Goal: Transaction & Acquisition: Download file/media

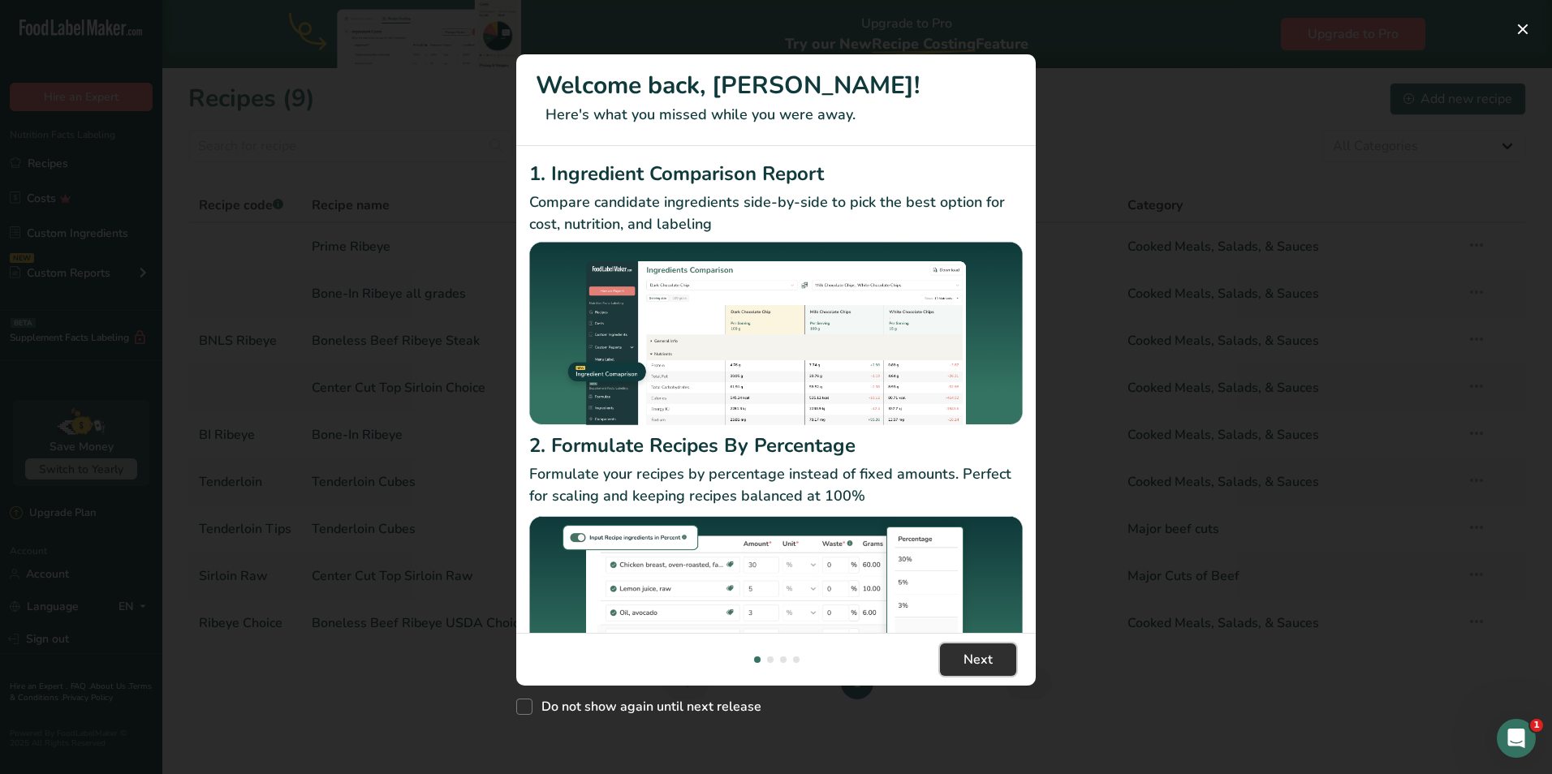
click at [981, 658] on span "Next" at bounding box center [978, 659] width 29 height 19
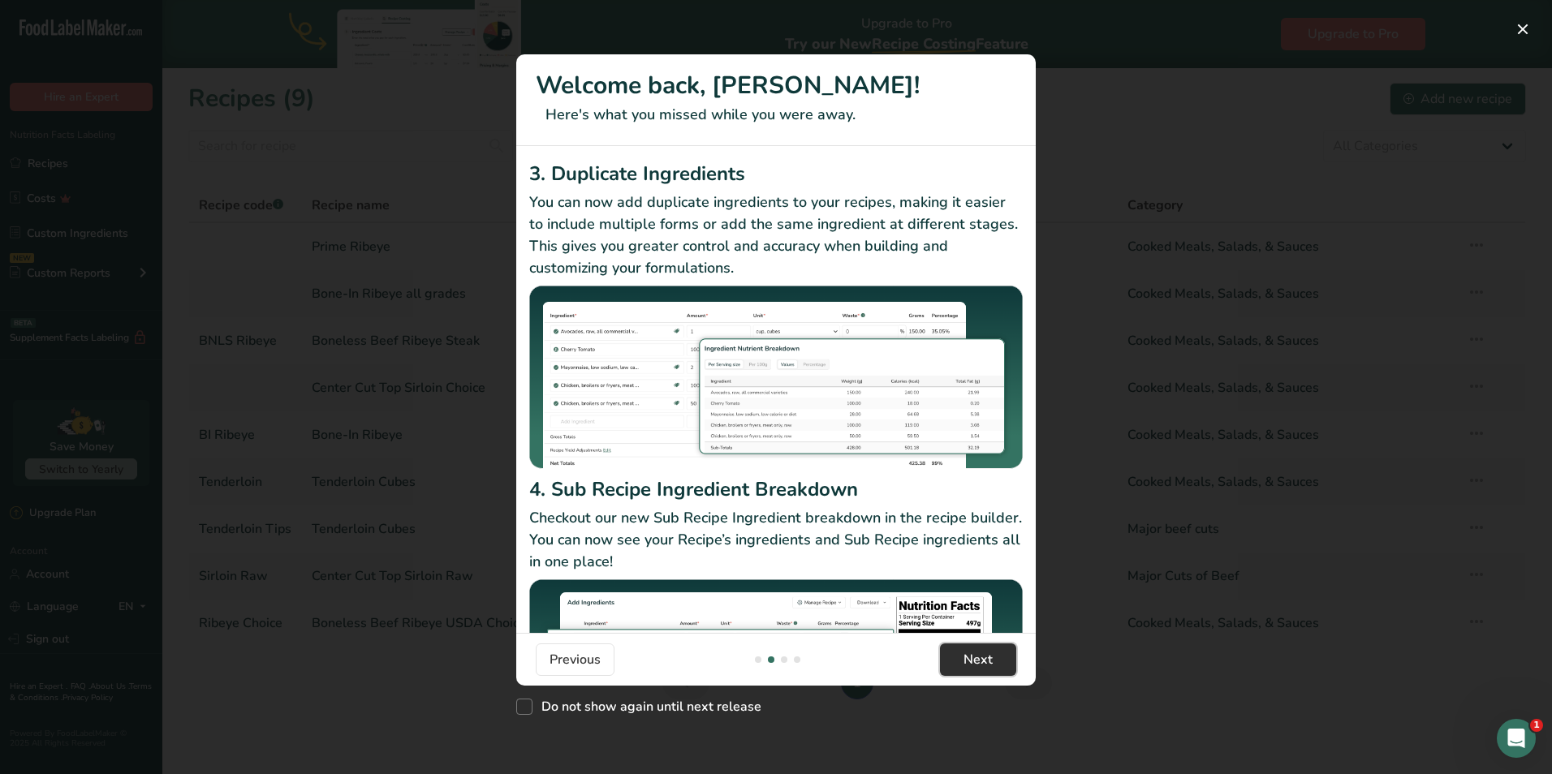
click at [977, 658] on span "Next" at bounding box center [978, 659] width 29 height 19
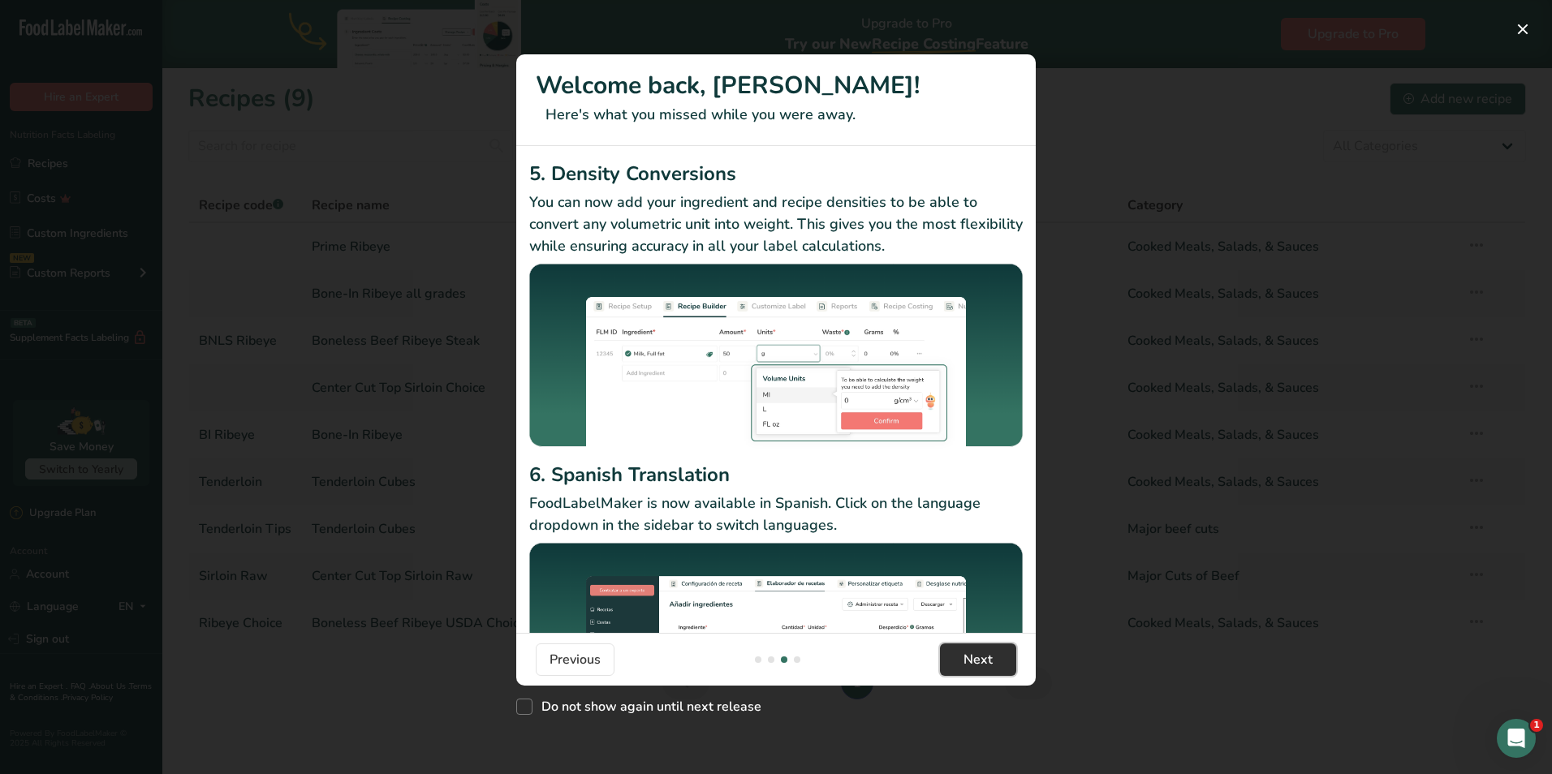
click at [975, 658] on span "Next" at bounding box center [978, 659] width 29 height 19
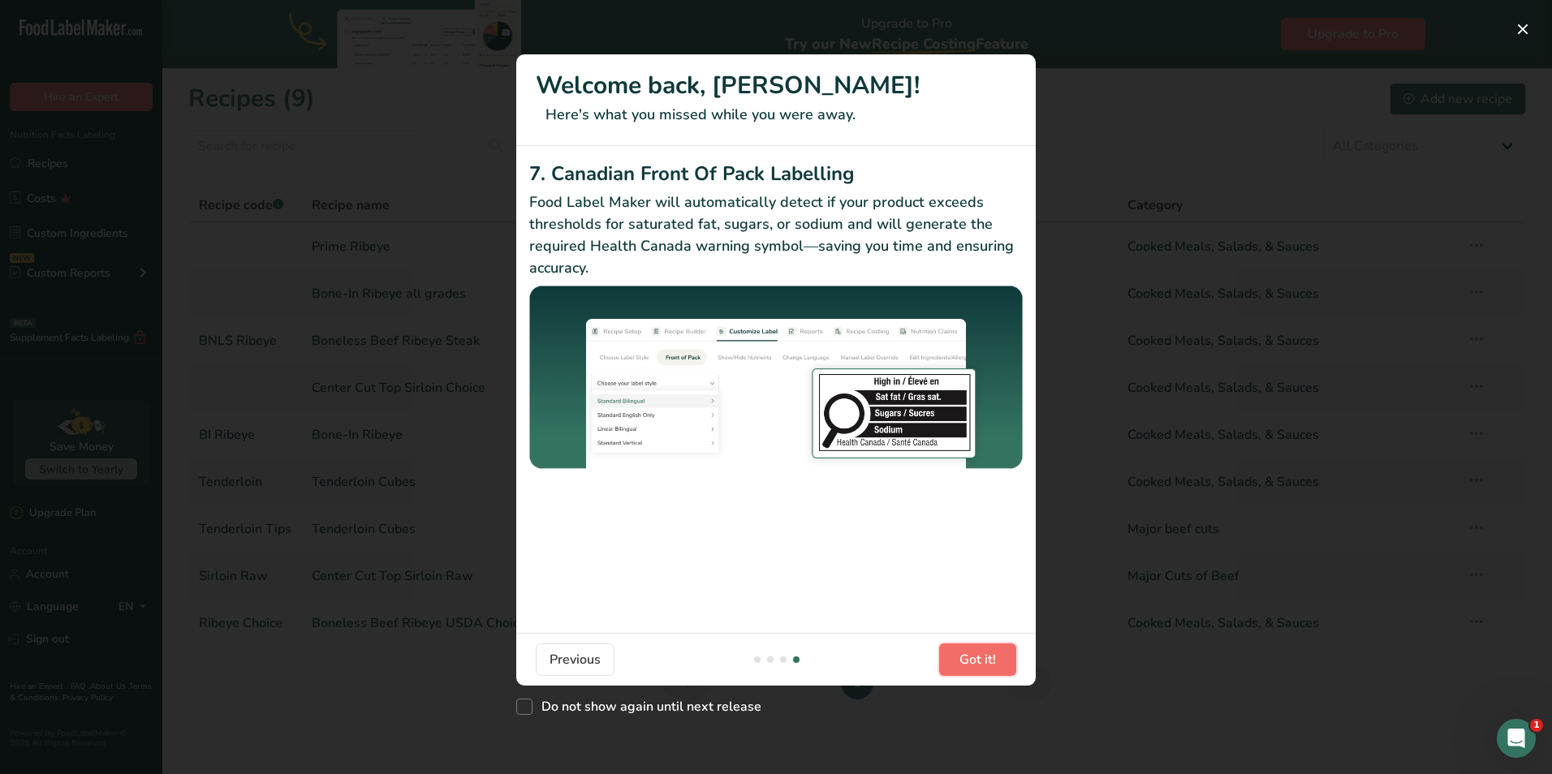
click at [983, 662] on span "Got it!" at bounding box center [978, 659] width 37 height 19
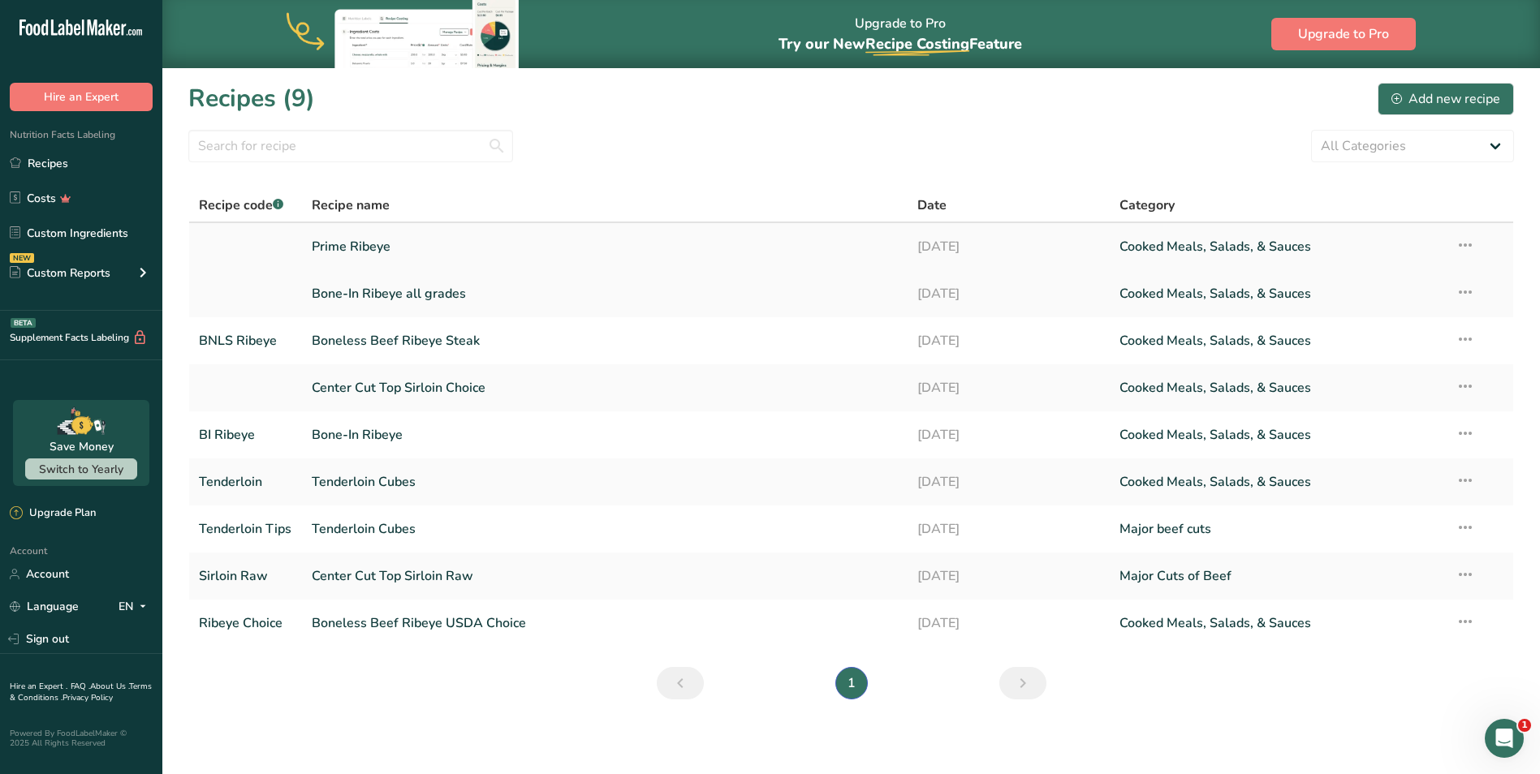
click at [365, 244] on link "Prime Ribeye" at bounding box center [605, 247] width 586 height 34
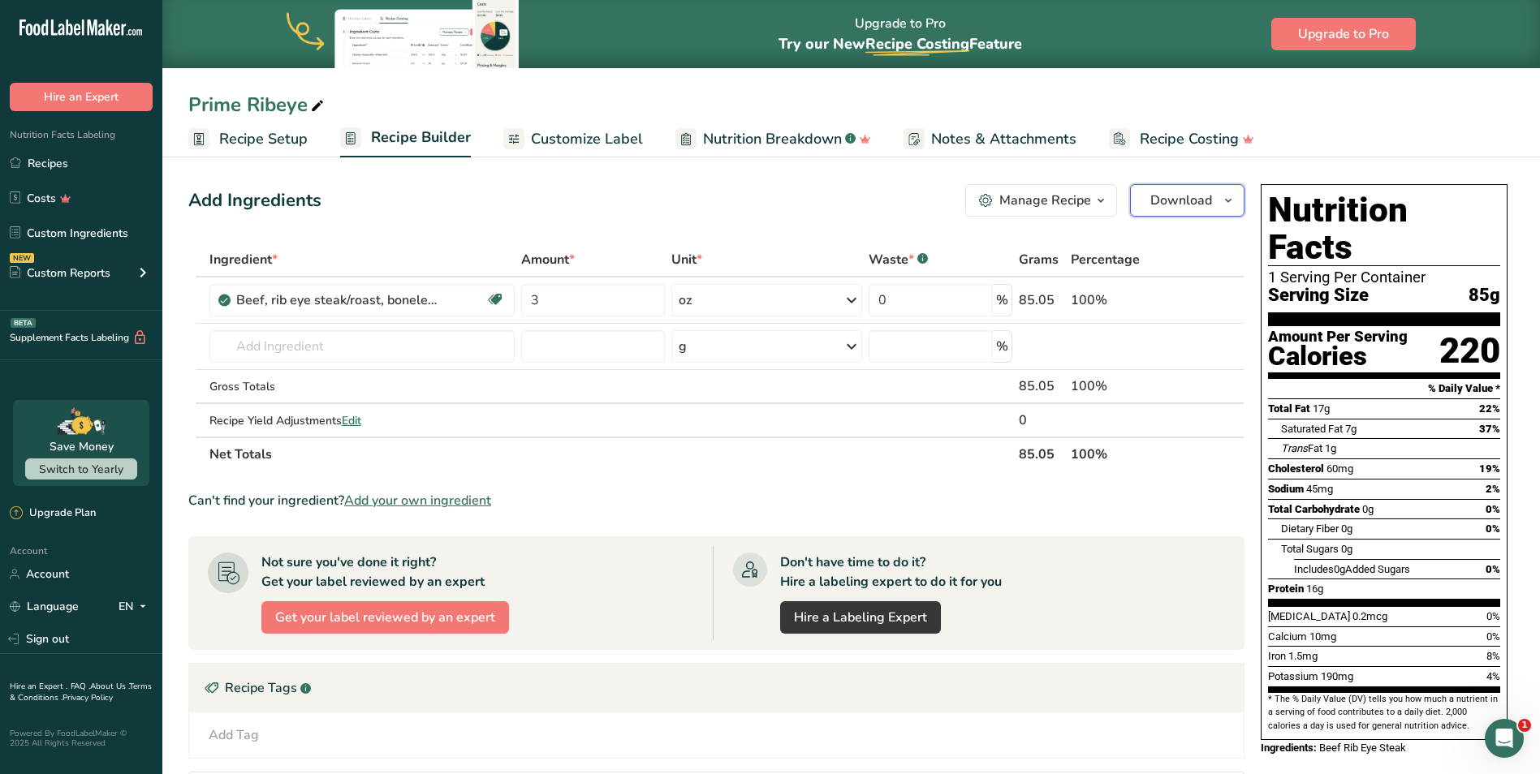
click at [1184, 201] on span "Download" at bounding box center [1181, 200] width 62 height 19
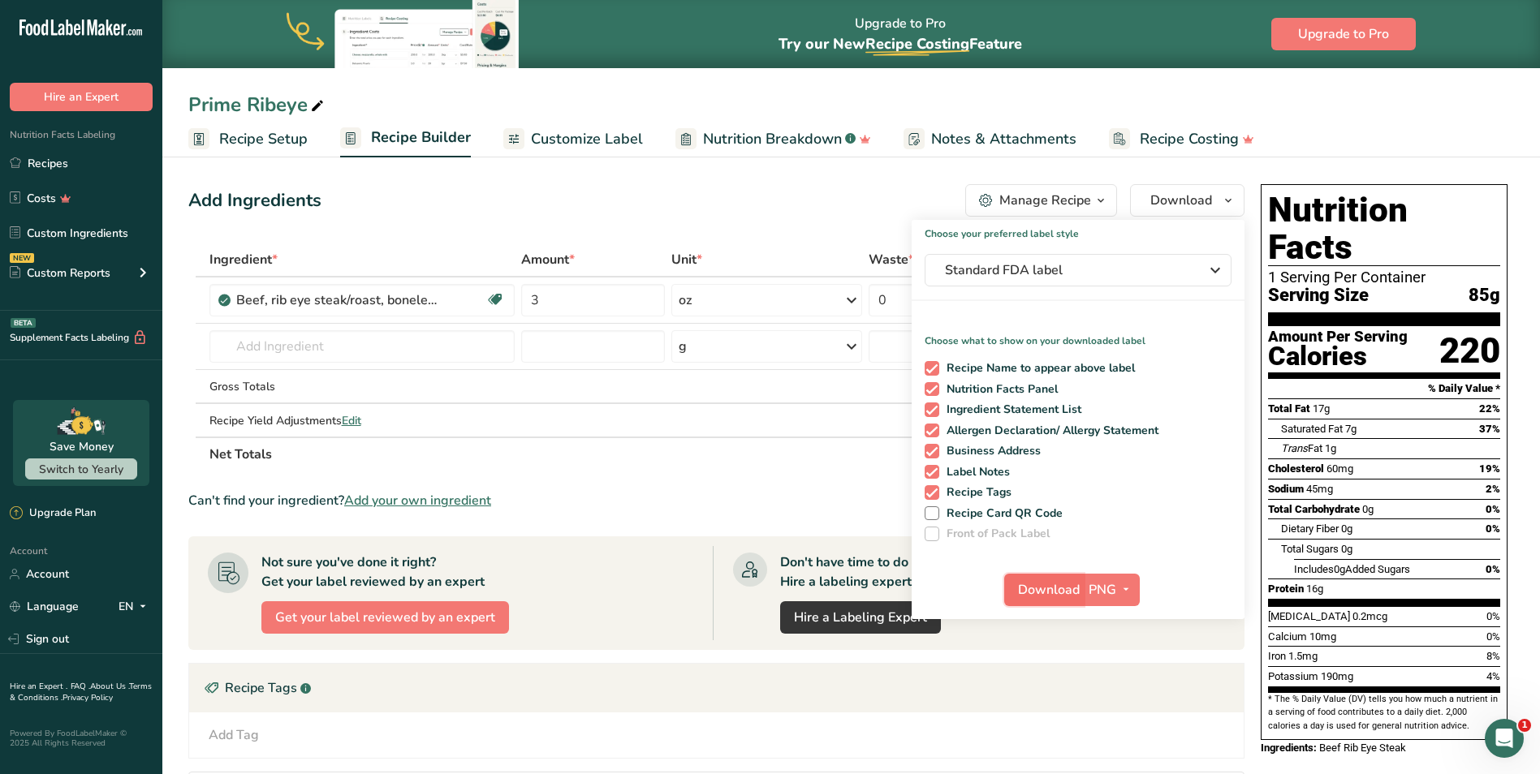
click at [1053, 588] on span "Download" at bounding box center [1049, 589] width 62 height 19
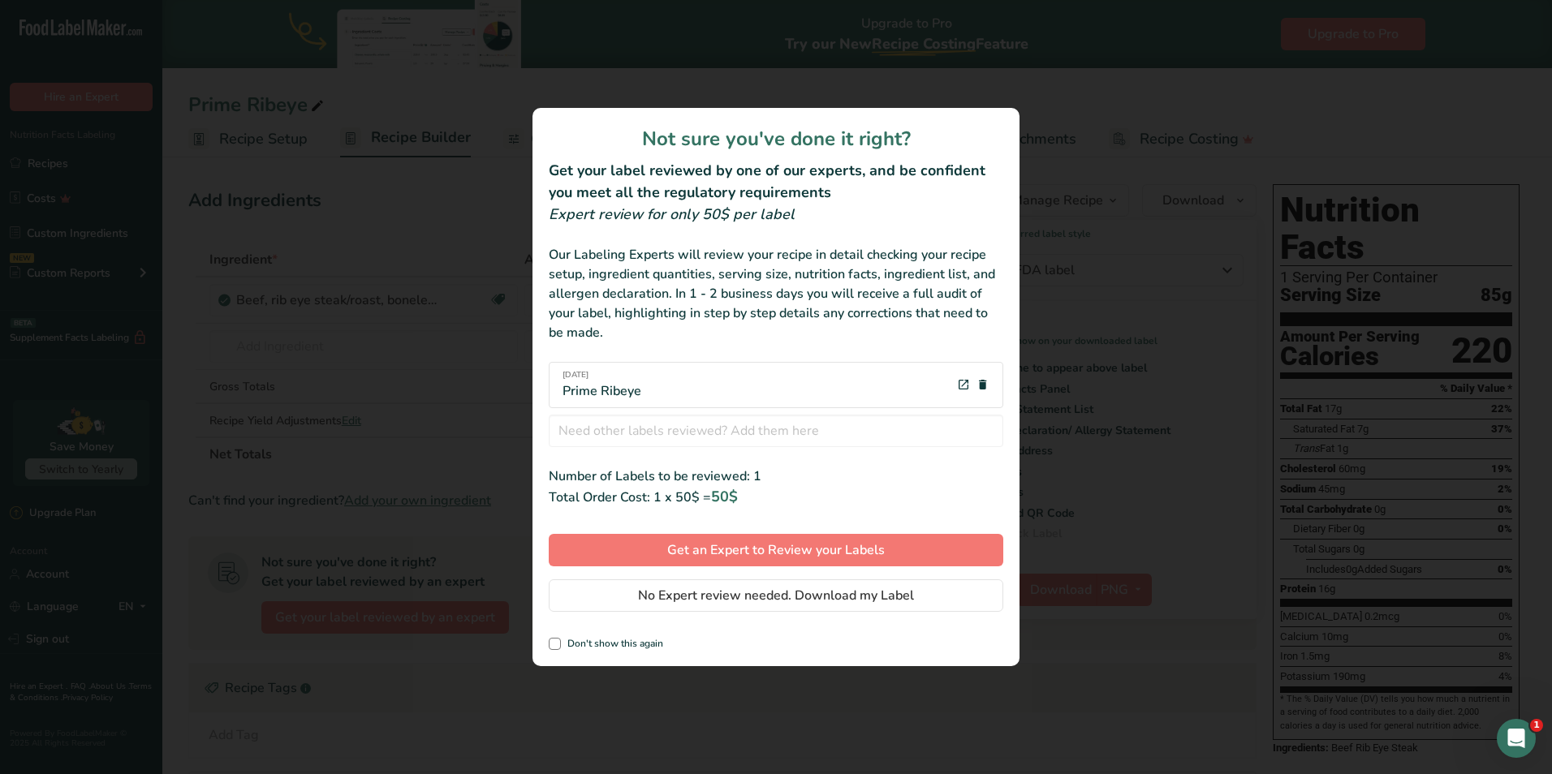
click at [1194, 507] on div "review labels modal" at bounding box center [776, 387] width 1552 height 774
click at [1228, 568] on div "review labels modal" at bounding box center [776, 387] width 1552 height 774
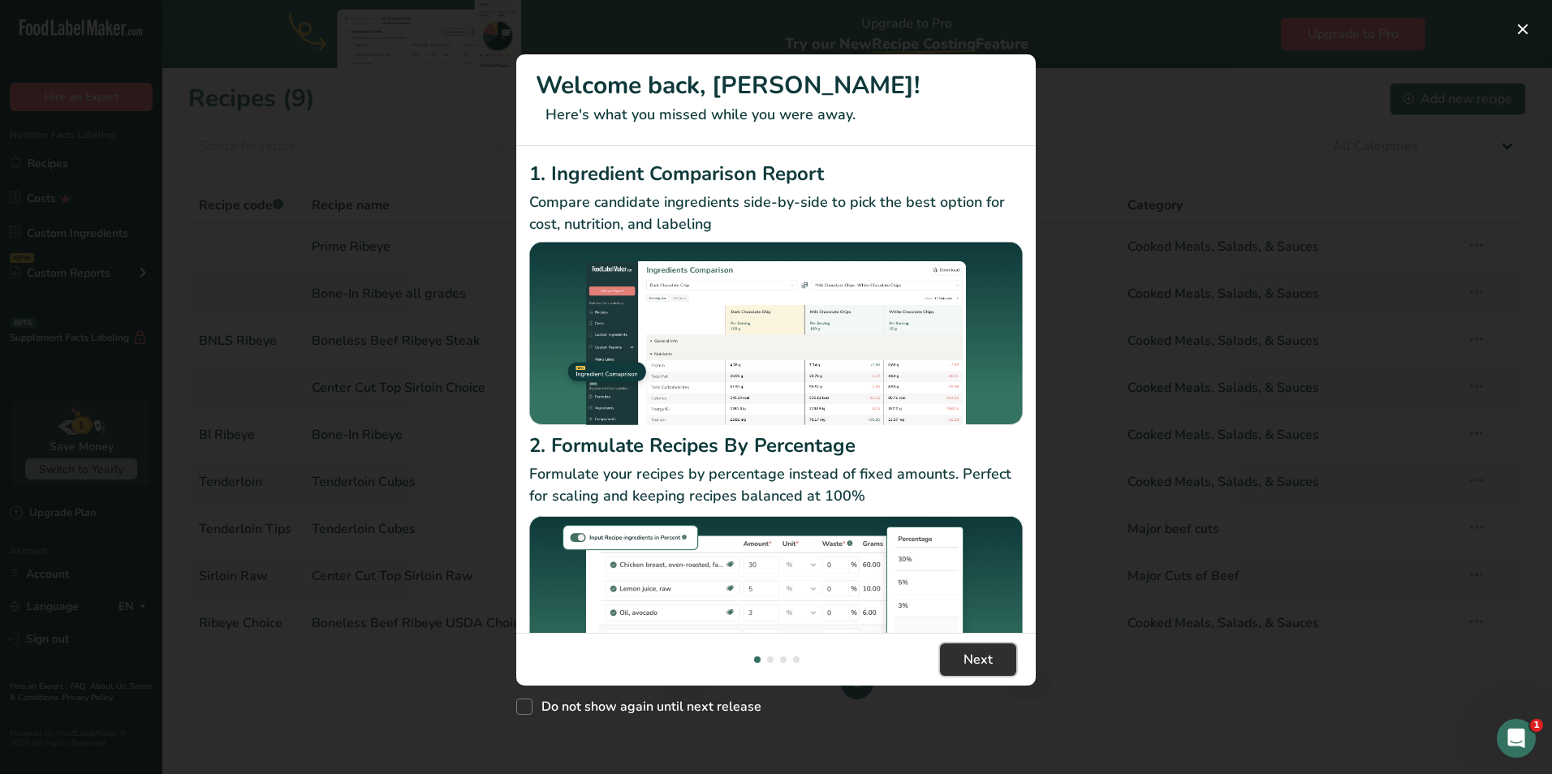
click at [989, 662] on span "Next" at bounding box center [978, 659] width 29 height 19
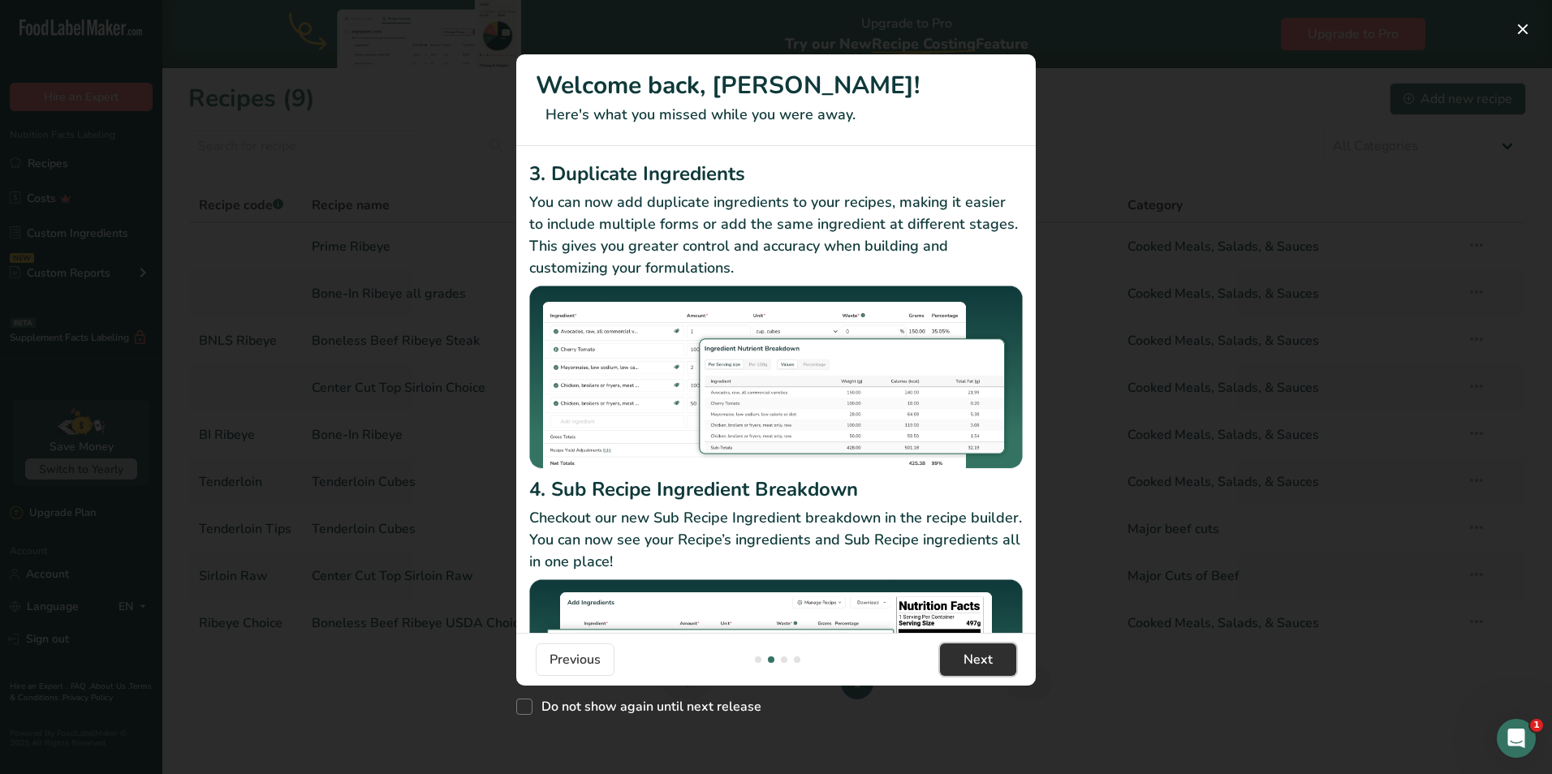
click at [989, 662] on span "Next" at bounding box center [978, 659] width 29 height 19
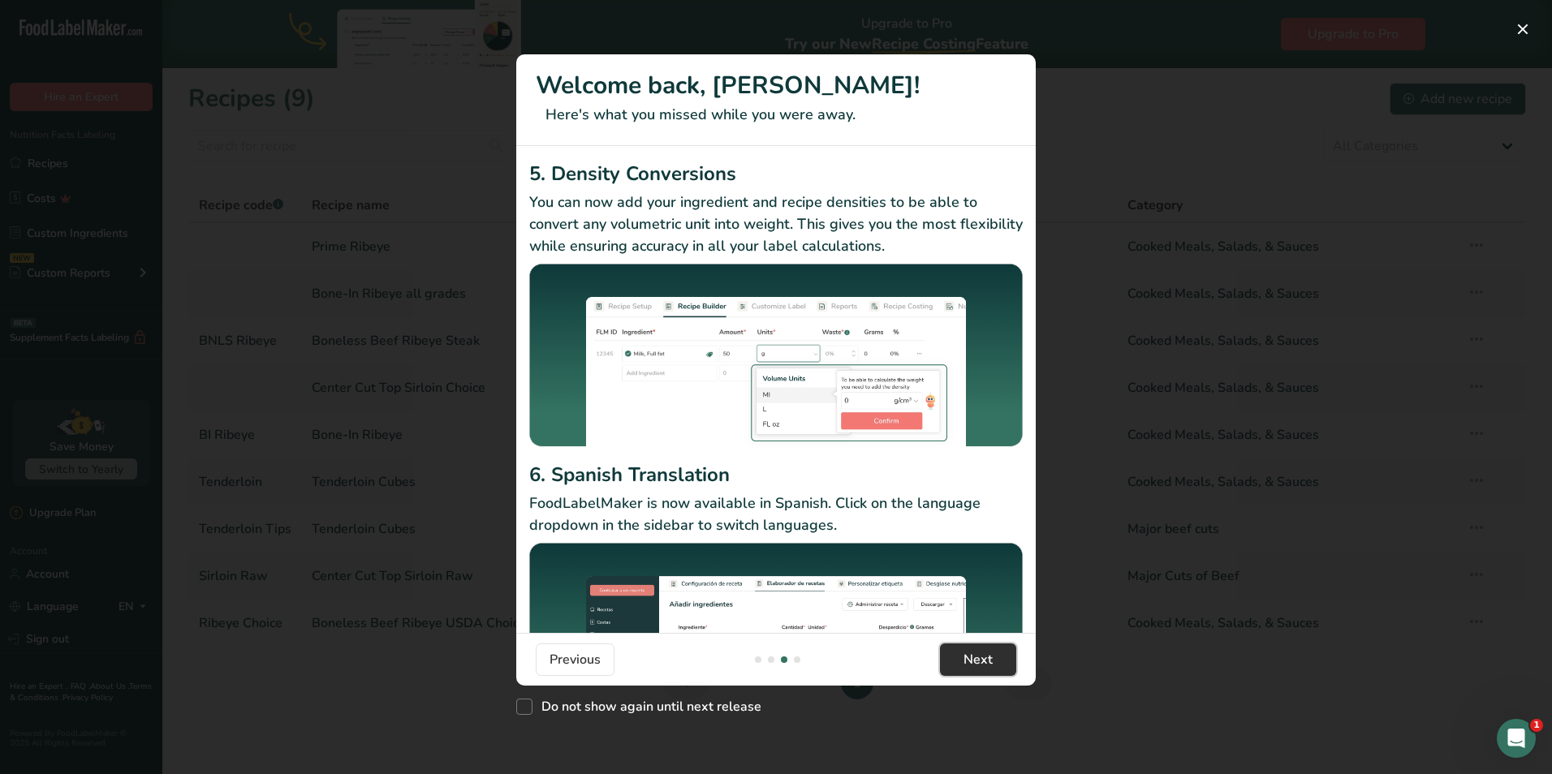
click at [989, 662] on span "Next" at bounding box center [978, 659] width 29 height 19
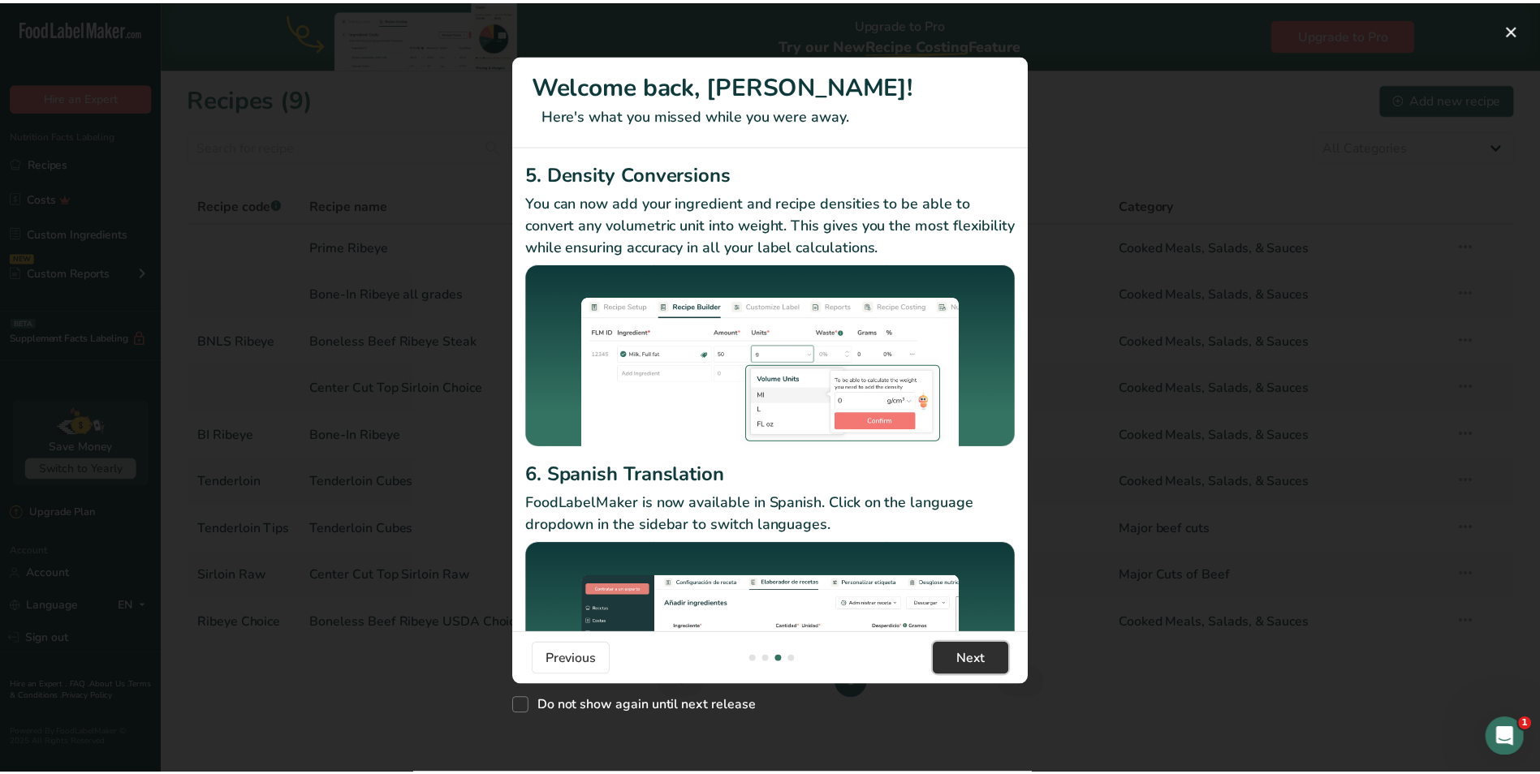
scroll to position [0, 1559]
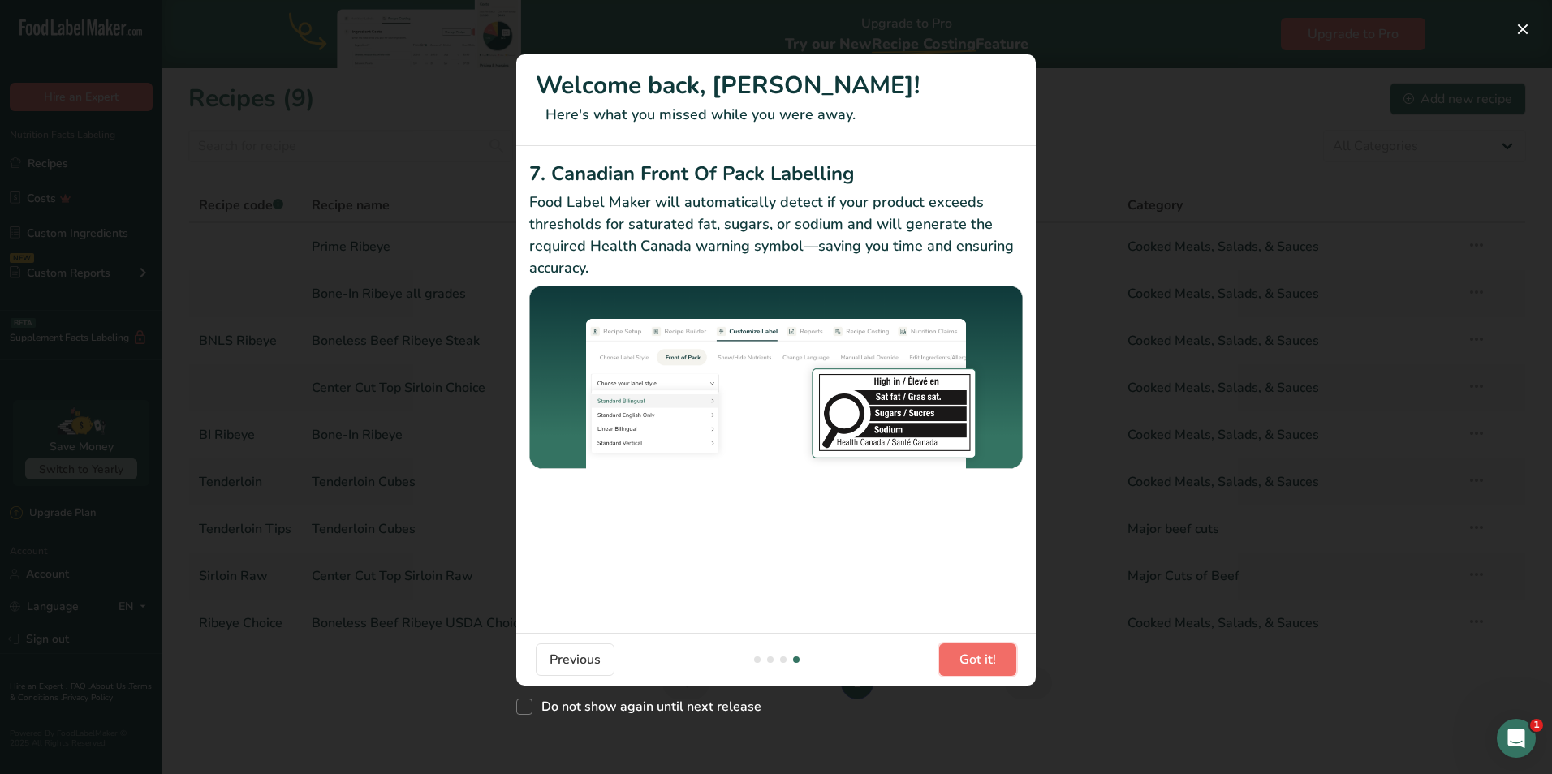
click at [989, 662] on span "Got it!" at bounding box center [978, 659] width 37 height 19
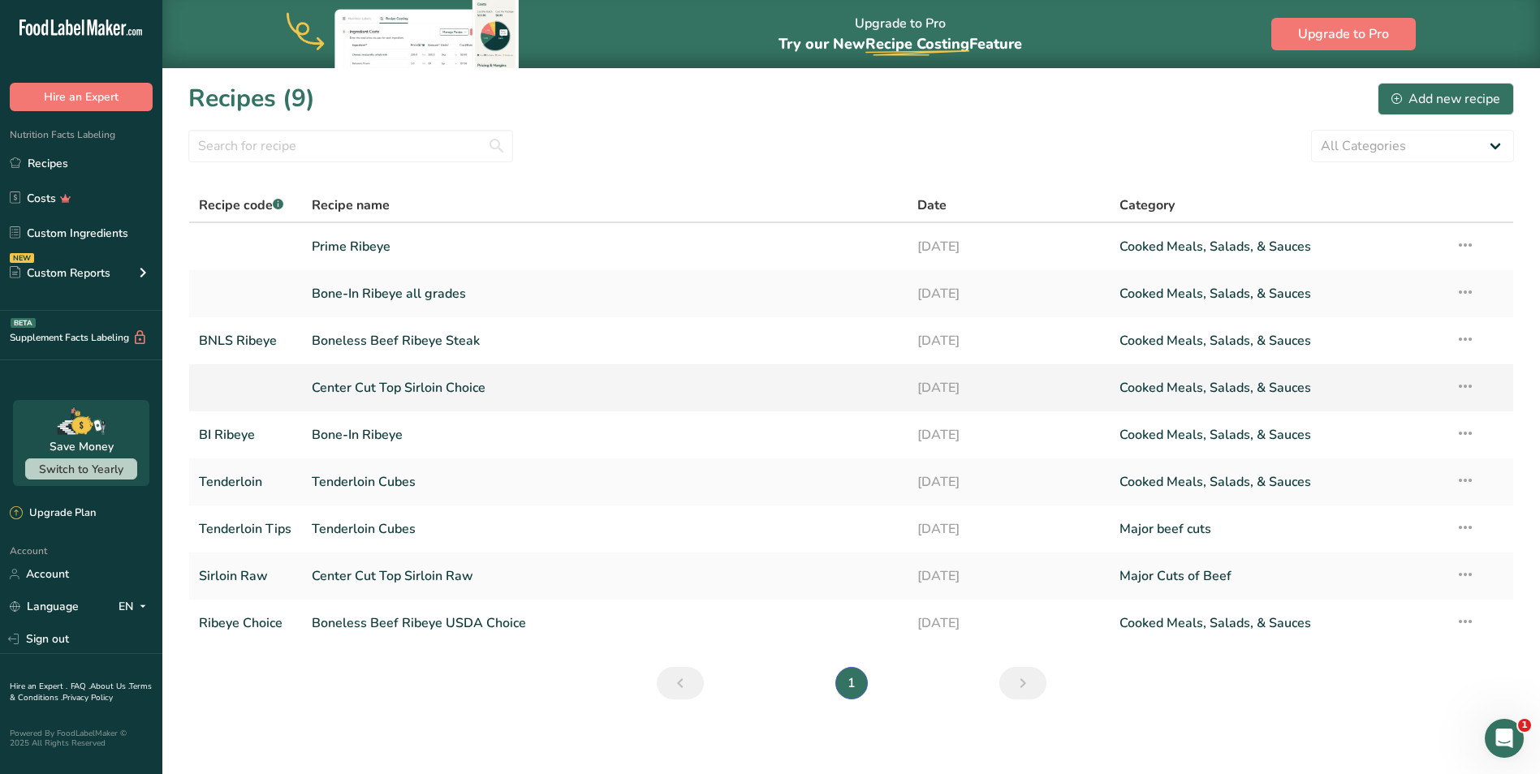
click at [431, 385] on link "Center Cut Top Sirloin Choice" at bounding box center [605, 388] width 586 height 34
